Goal: Download file/media

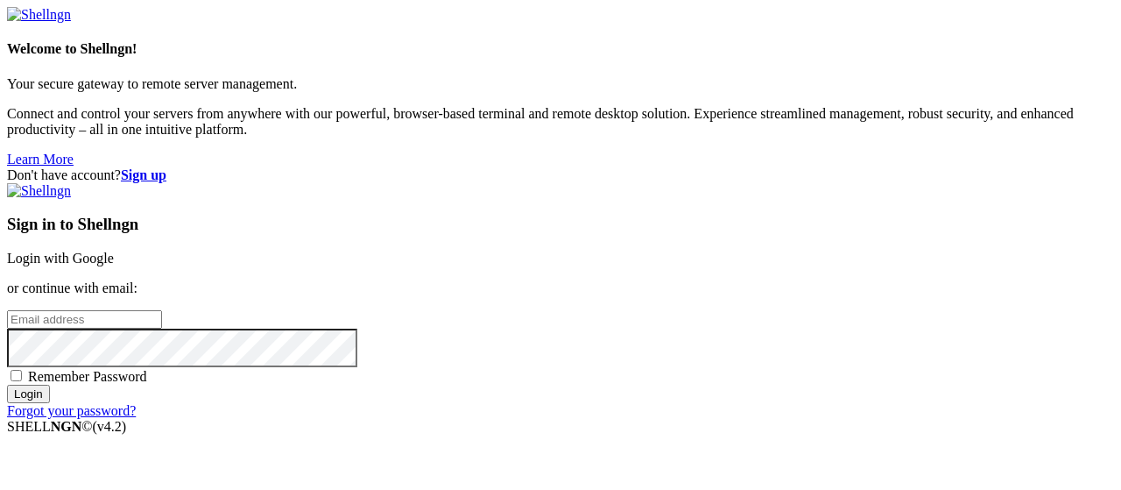
click at [114, 251] on link "Login with Google" at bounding box center [60, 258] width 107 height 15
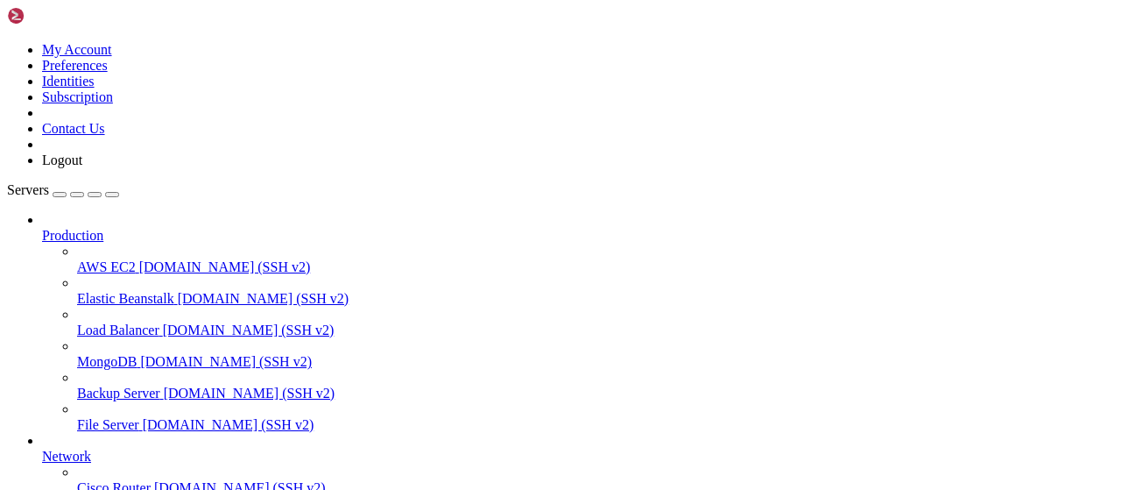
scroll to position [356, 0]
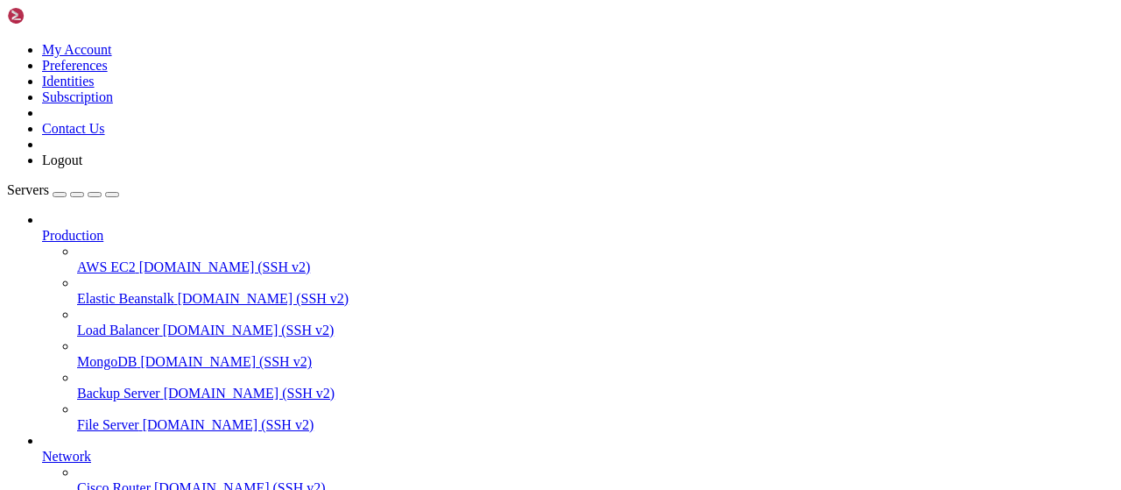
type input "/root/LinkQuest"
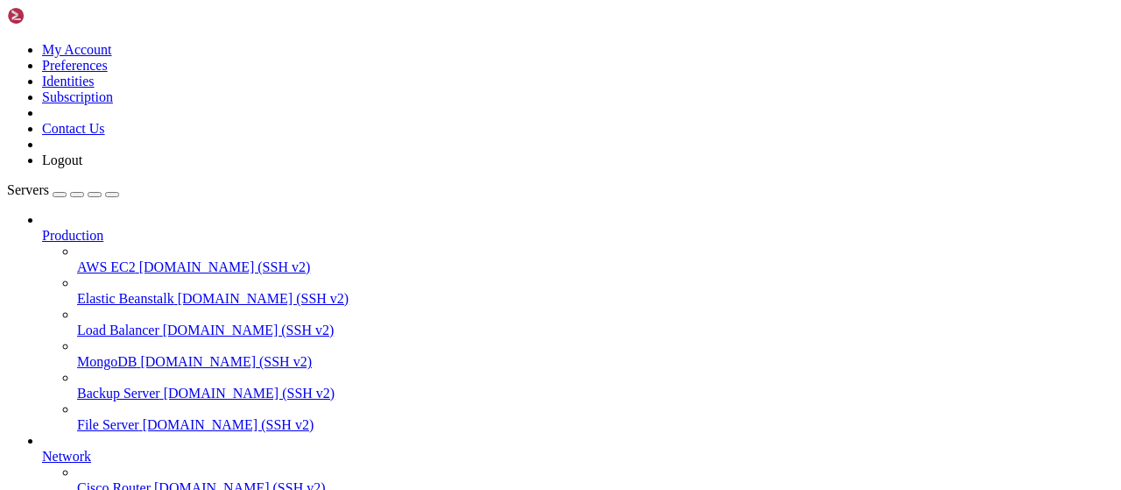
scroll to position [0, 0]
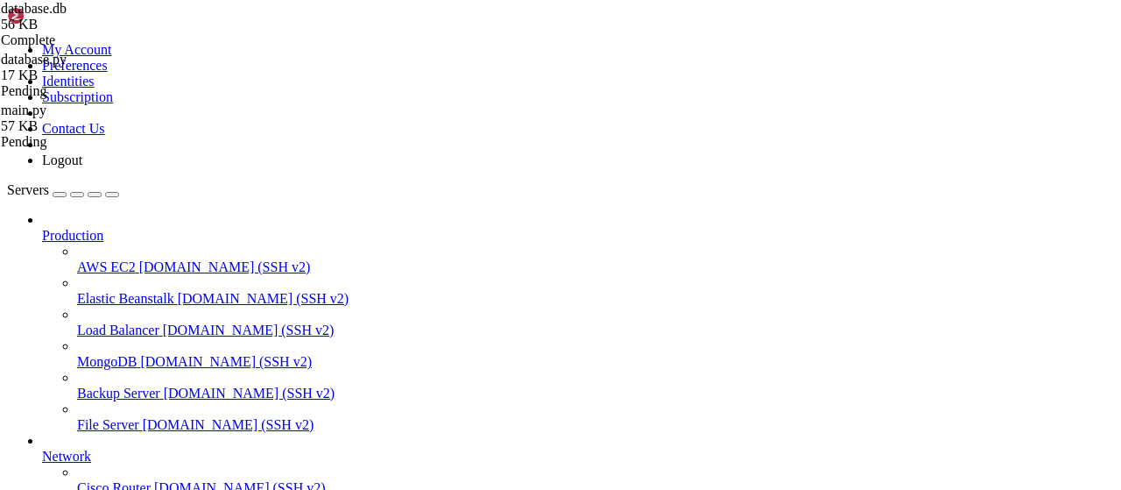
drag, startPoint x: 265, startPoint y: 25, endPoint x: 530, endPoint y: 80, distance: 270.2
